Goal: Task Accomplishment & Management: Use online tool/utility

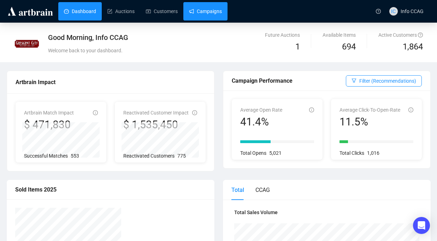
click at [217, 10] on link "Campaigns" at bounding box center [205, 11] width 33 height 18
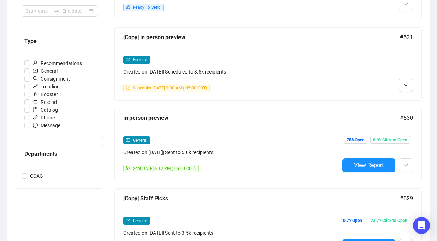
scroll to position [184, 0]
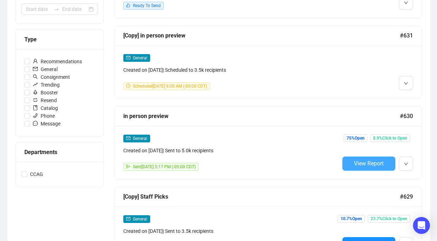
click at [355, 161] on span "View Report" at bounding box center [369, 163] width 30 height 7
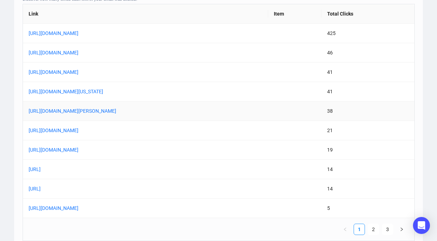
scroll to position [606, 0]
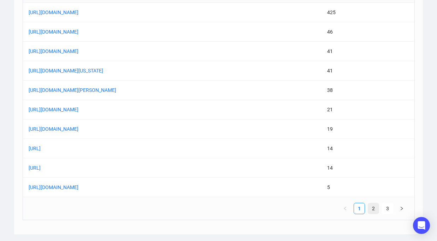
click at [375, 209] on link "2" at bounding box center [373, 208] width 11 height 11
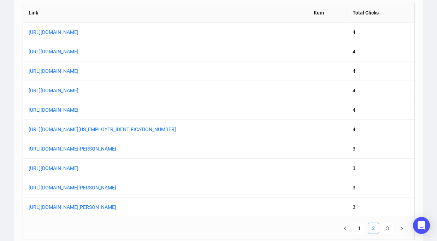
scroll to position [586, 0]
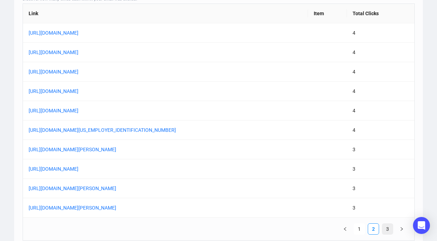
click at [386, 228] on link "3" at bounding box center [387, 229] width 11 height 11
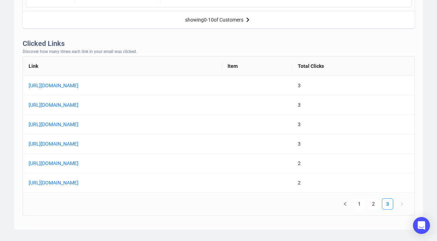
scroll to position [533, 0]
click at [360, 203] on link "1" at bounding box center [359, 204] width 11 height 11
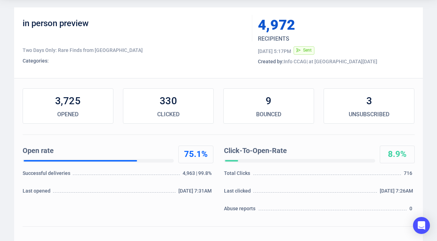
scroll to position [10, 0]
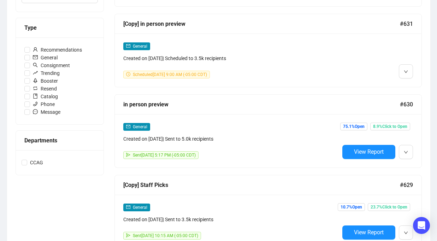
scroll to position [197, 0]
